Goal: Check status: Check status

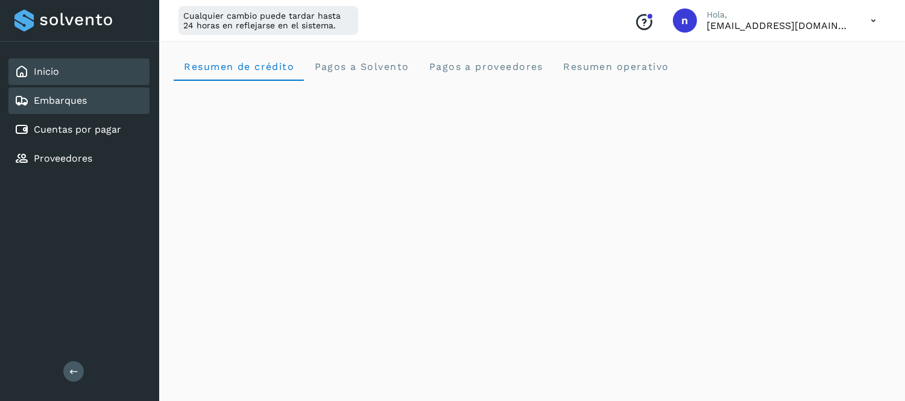
click at [110, 104] on div "Embarques" at bounding box center [78, 100] width 141 height 27
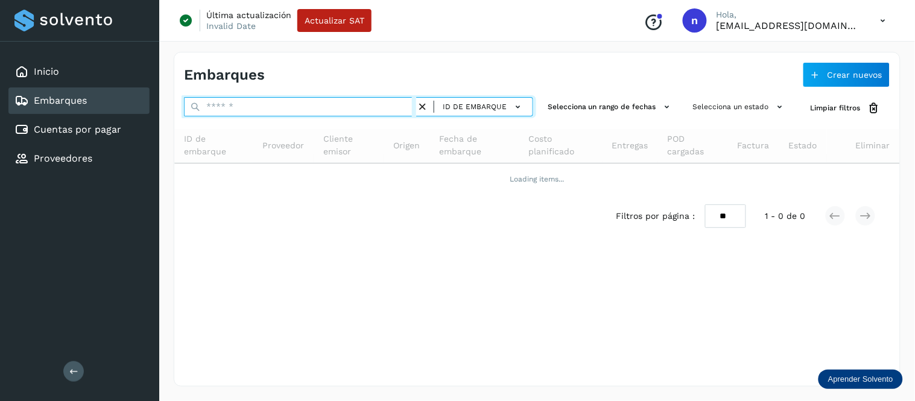
click at [277, 107] on input "text" at bounding box center [300, 106] width 232 height 19
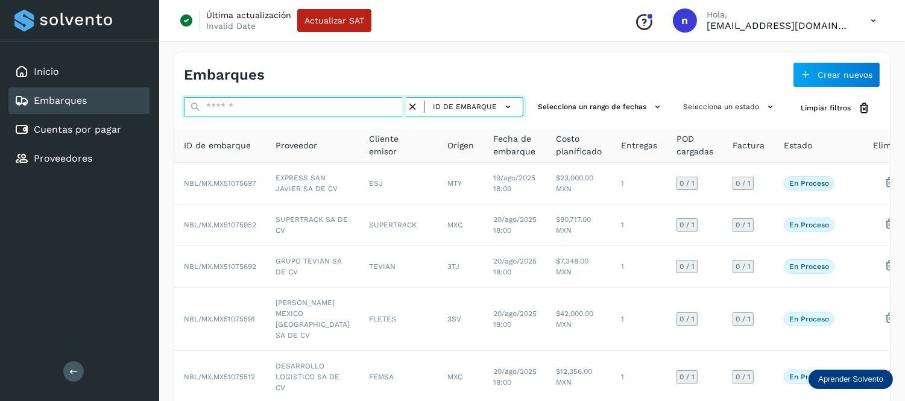
paste input "**********"
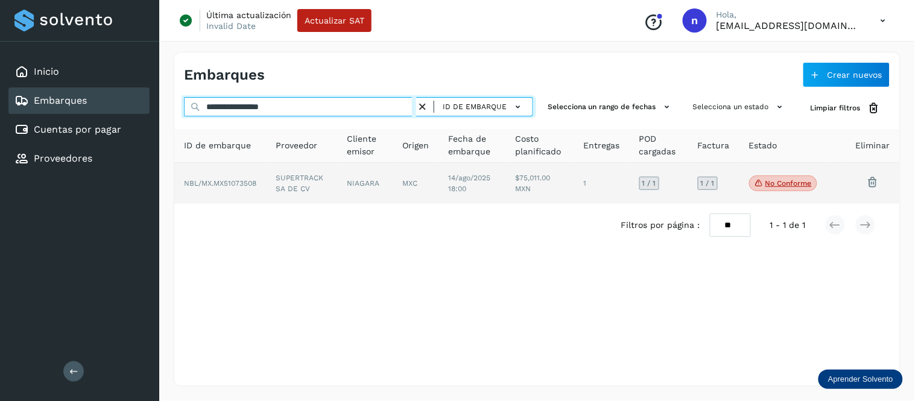
type input "**********"
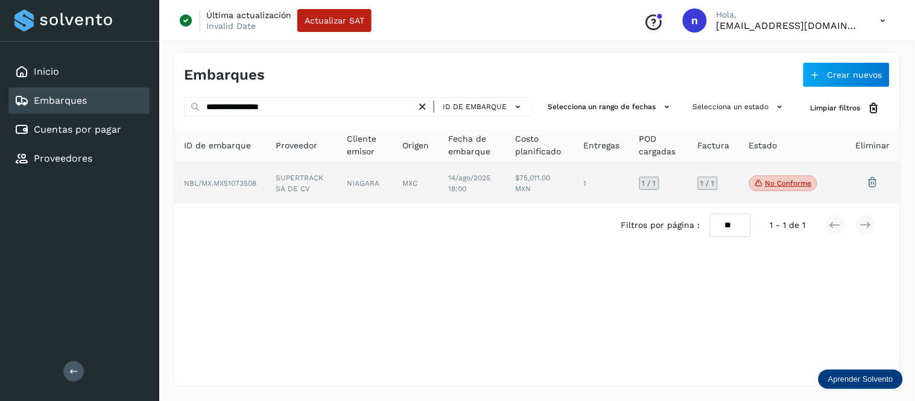
click at [574, 183] on td "$75,011.00 MXN" at bounding box center [601, 183] width 55 height 41
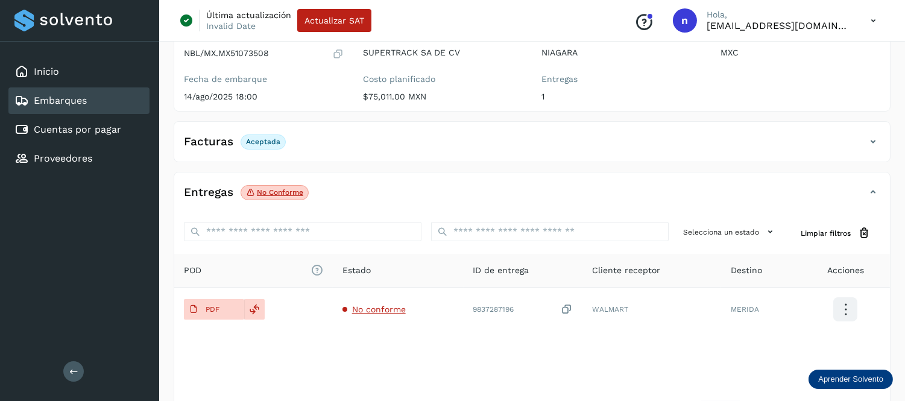
scroll to position [134, 0]
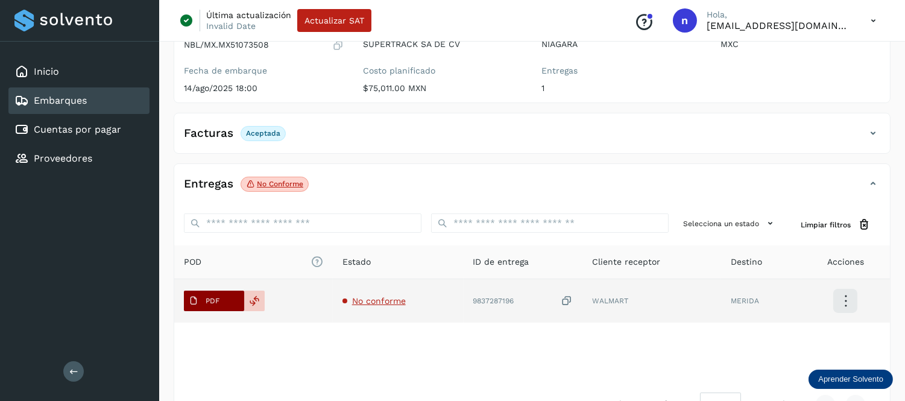
click at [218, 303] on p "PDF" at bounding box center [213, 301] width 14 height 8
click at [254, 300] on icon at bounding box center [255, 300] width 11 height 11
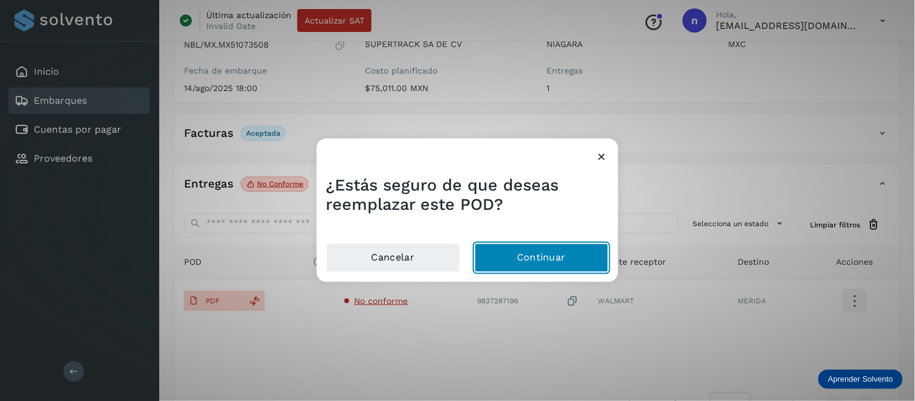
click at [537, 257] on button "Continuar" at bounding box center [541, 258] width 134 height 29
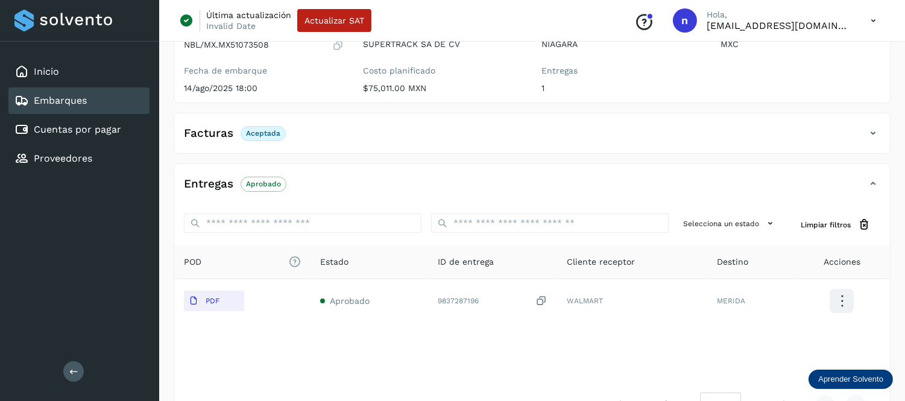
click at [878, 19] on icon at bounding box center [873, 20] width 25 height 25
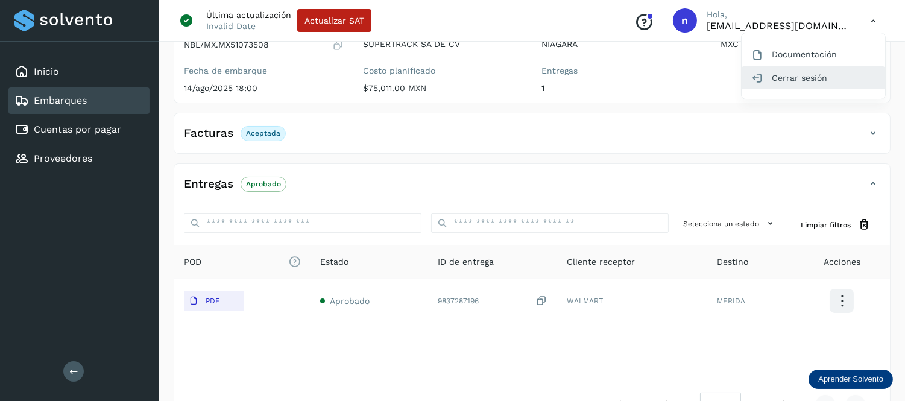
click at [805, 78] on div "Cerrar sesión" at bounding box center [813, 77] width 143 height 23
